Goal: Information Seeking & Learning: Check status

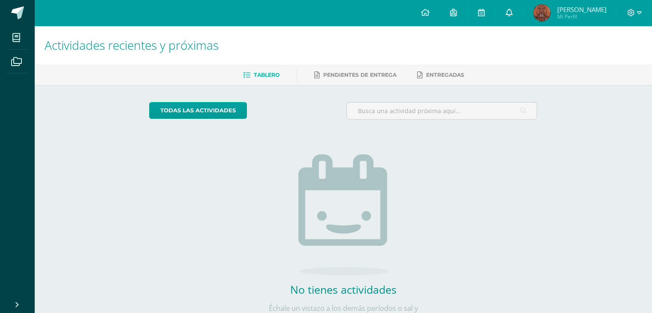
click at [516, 8] on link at bounding box center [508, 13] width 27 height 26
click at [563, 10] on span "[PERSON_NAME]" at bounding box center [581, 9] width 49 height 9
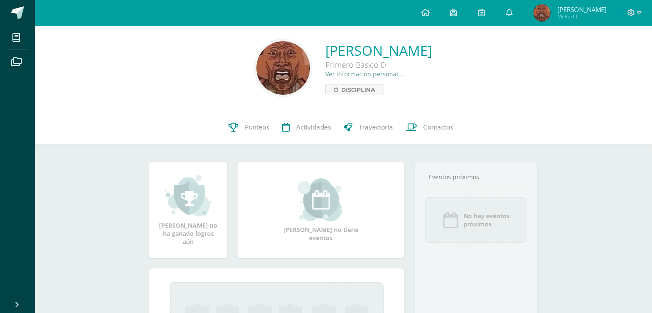
click at [378, 225] on div "[PERSON_NAME] no tiene eventos" at bounding box center [321, 209] width 174 height 63
click at [566, 19] on span "Mi Perfil" at bounding box center [581, 16] width 49 height 7
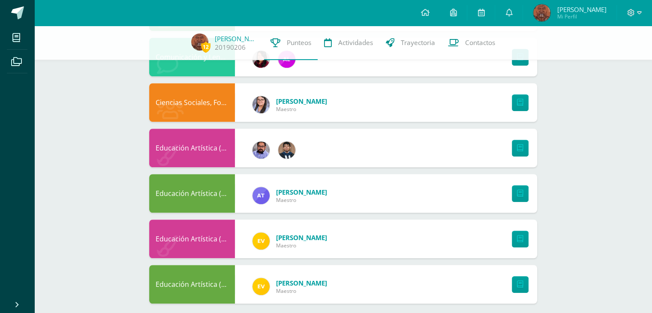
scroll to position [511, 0]
